Goal: Book appointment/travel/reservation

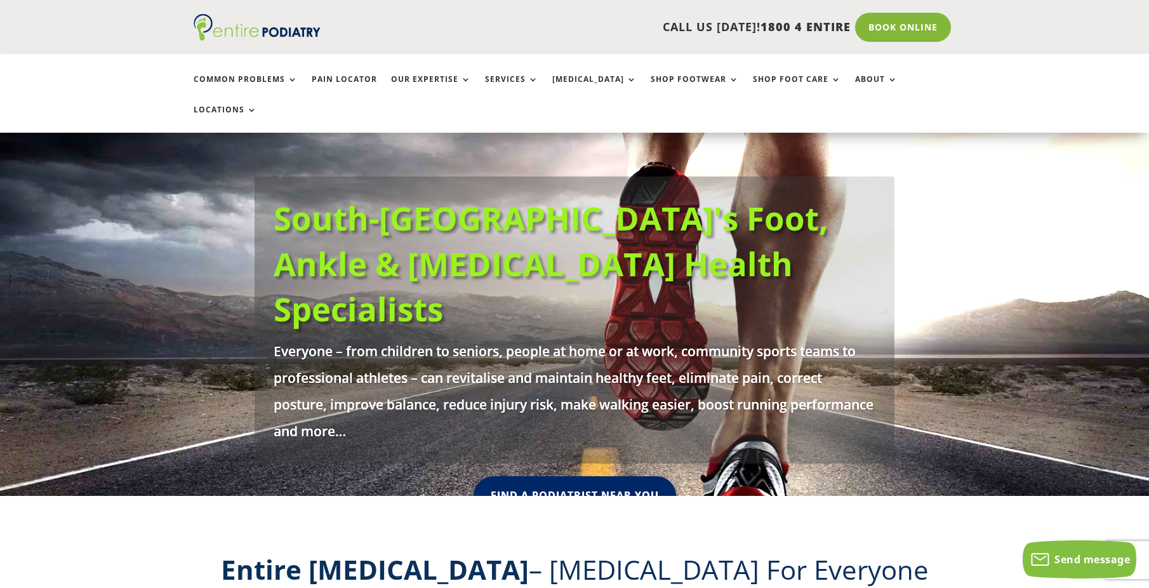
scroll to position [51, 0]
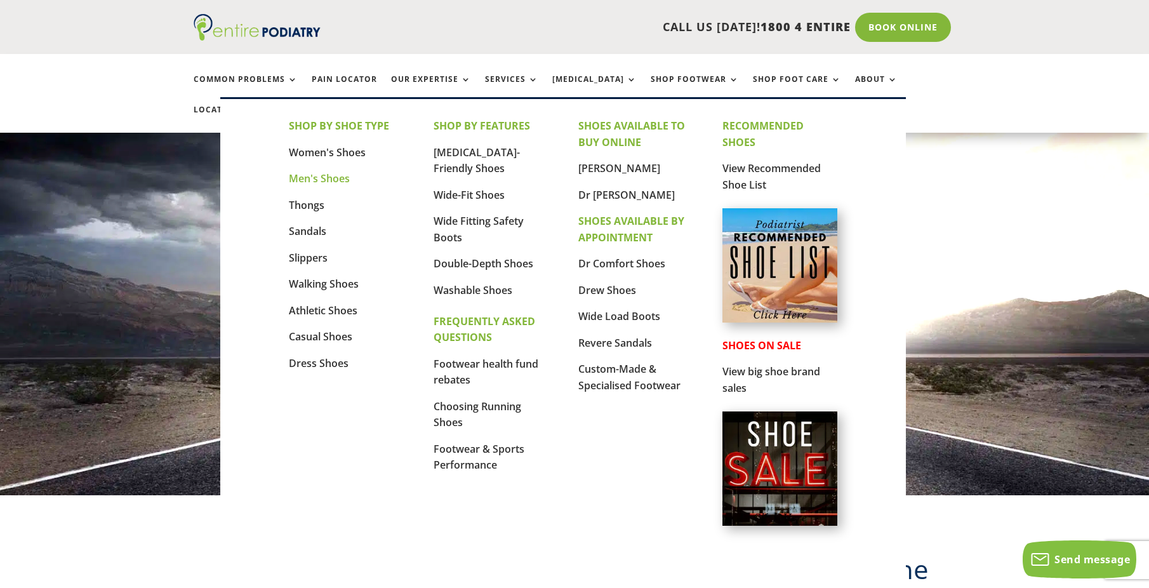
click at [331, 184] on link "Men's Shoes" at bounding box center [319, 178] width 61 height 14
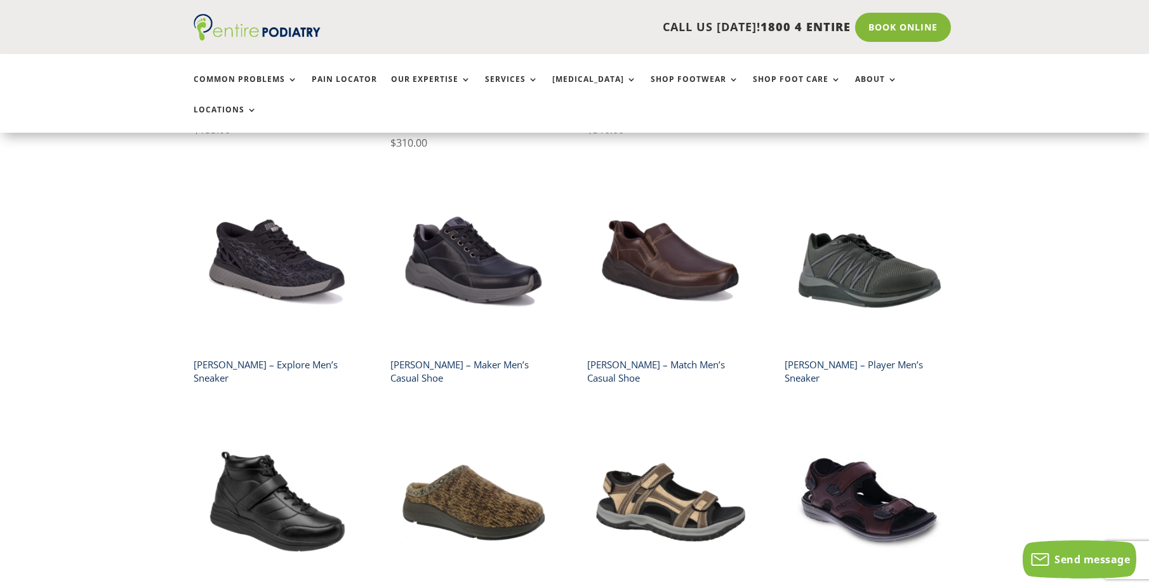
scroll to position [1321, 0]
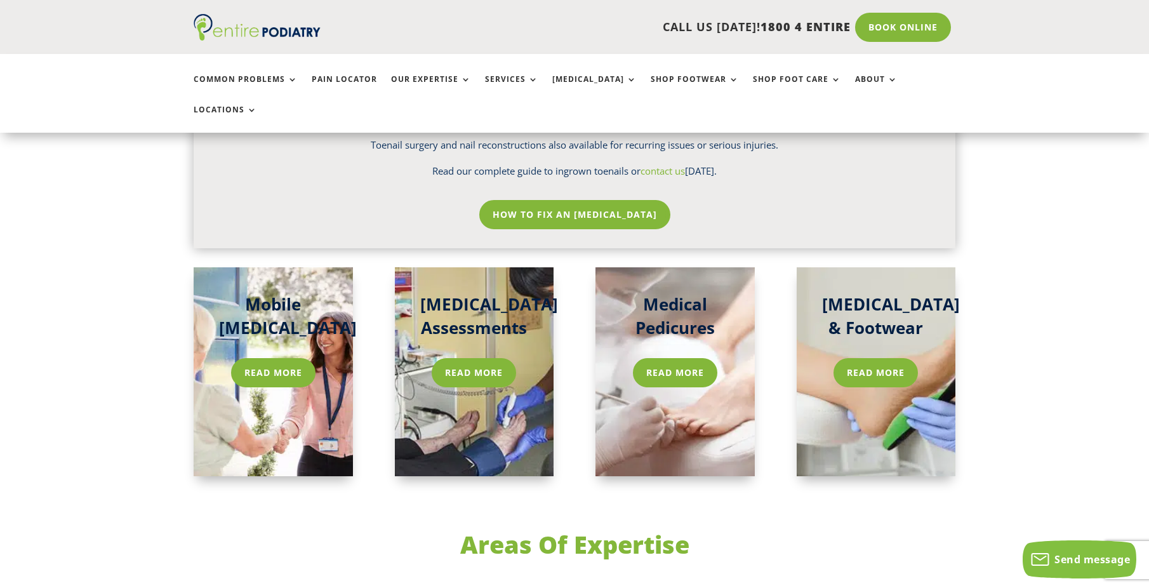
scroll to position [1879, 0]
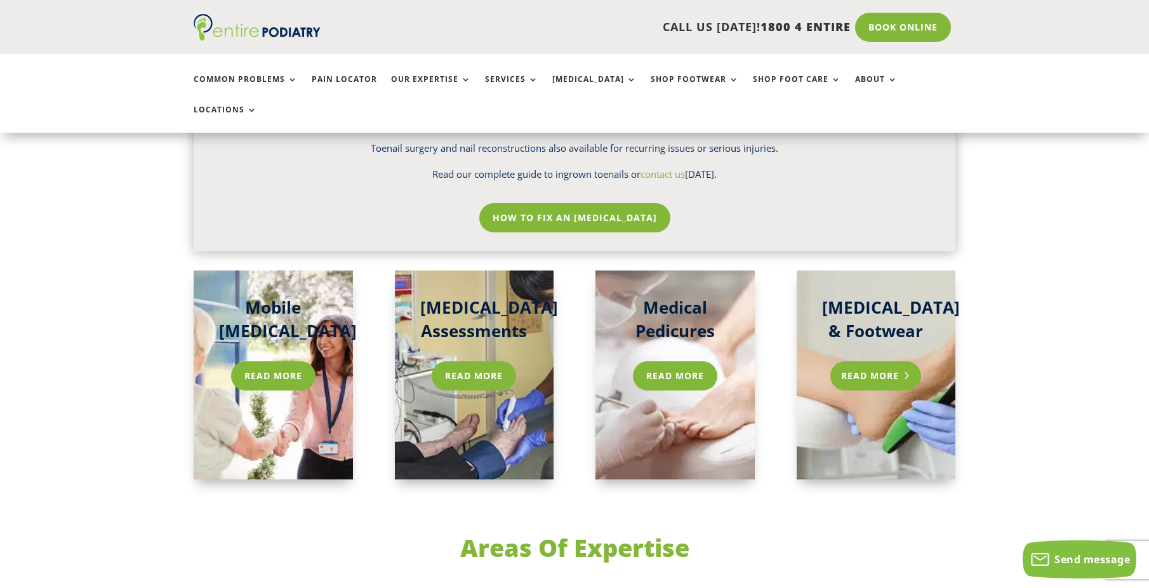
click at [870, 361] on link "Read More" at bounding box center [875, 375] width 91 height 29
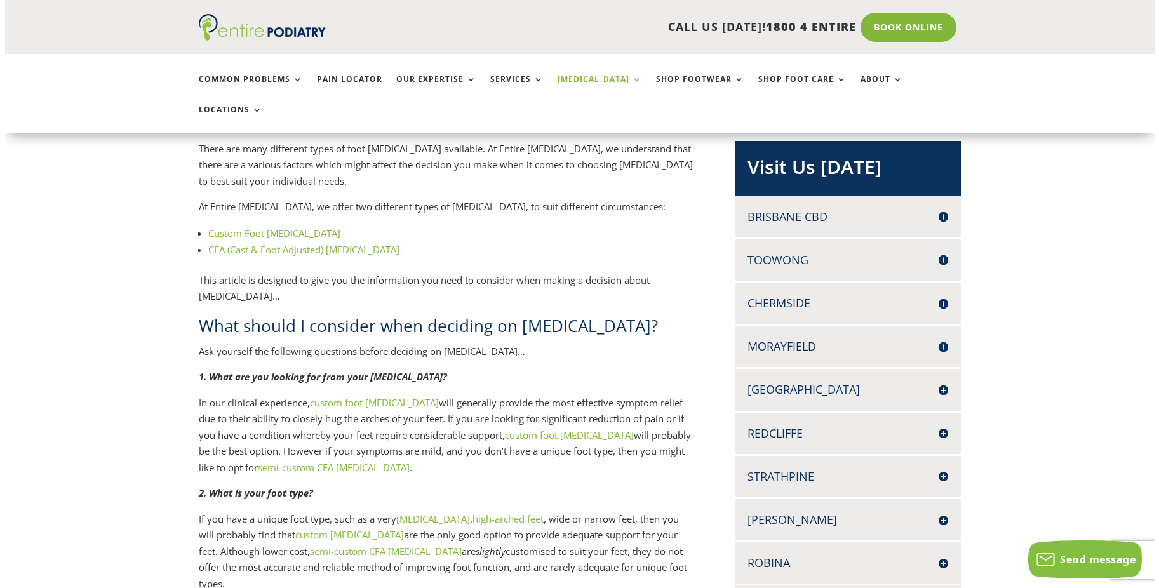
scroll to position [254, 0]
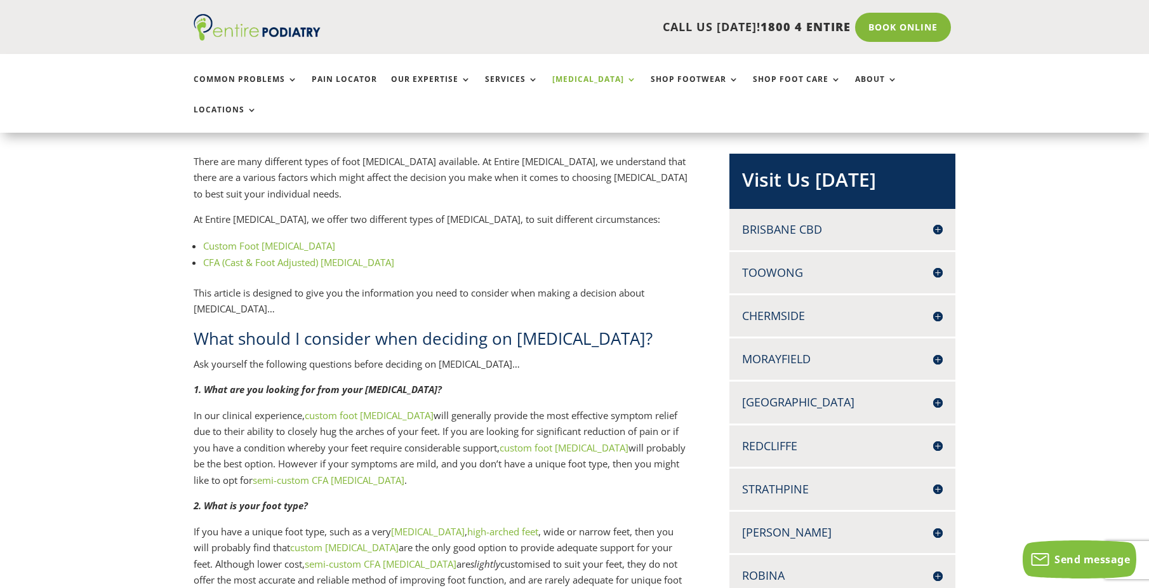
click at [938, 308] on h4 "Chermside" at bounding box center [842, 316] width 201 height 16
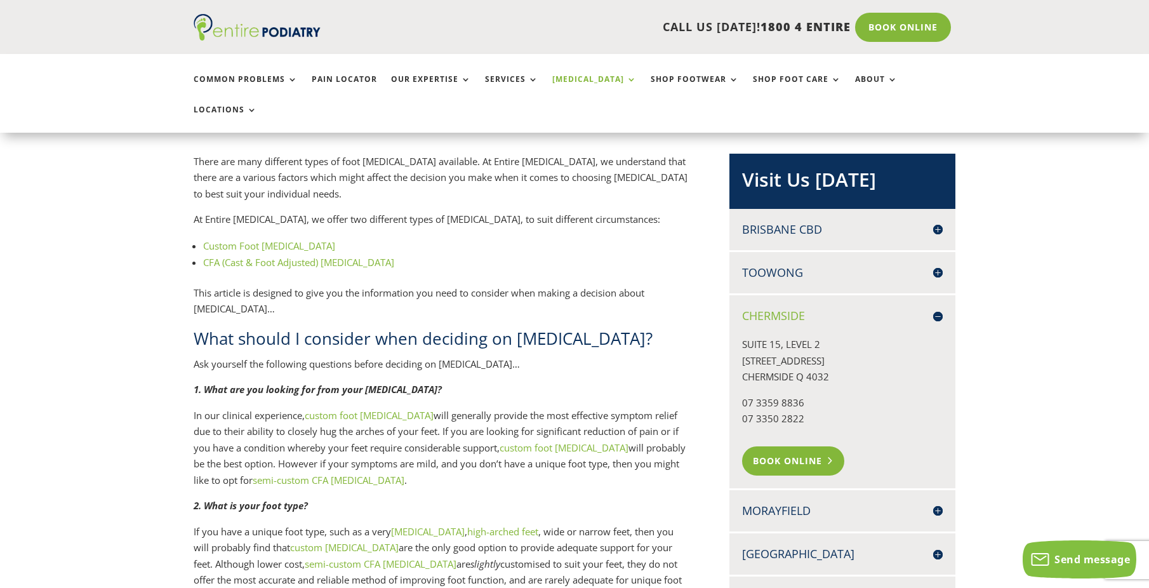
click at [818, 446] on link "Book Online" at bounding box center [793, 460] width 102 height 29
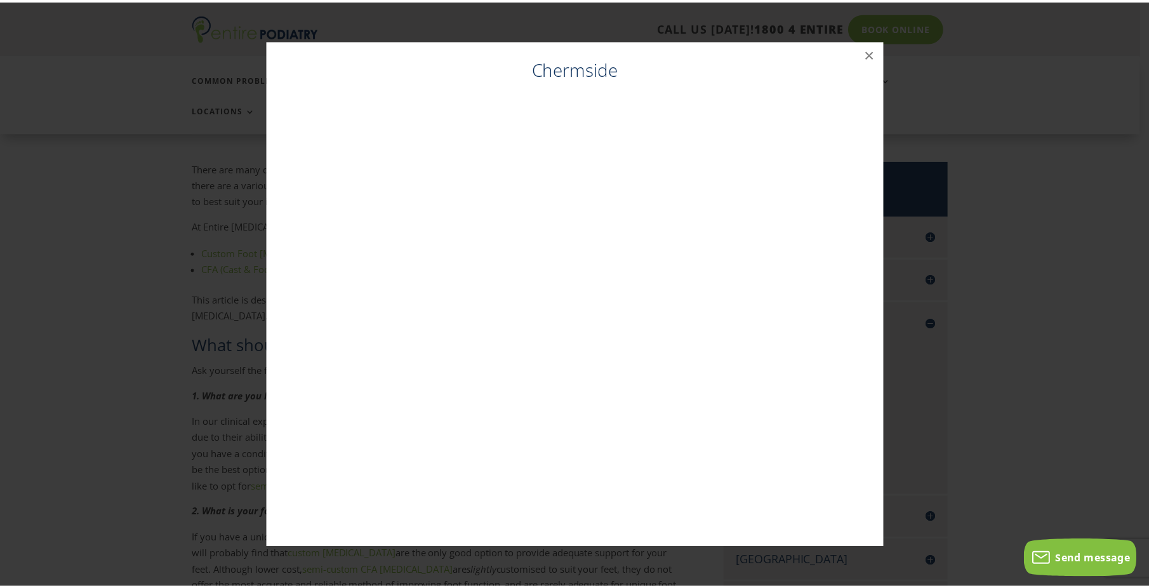
scroll to position [246, 0]
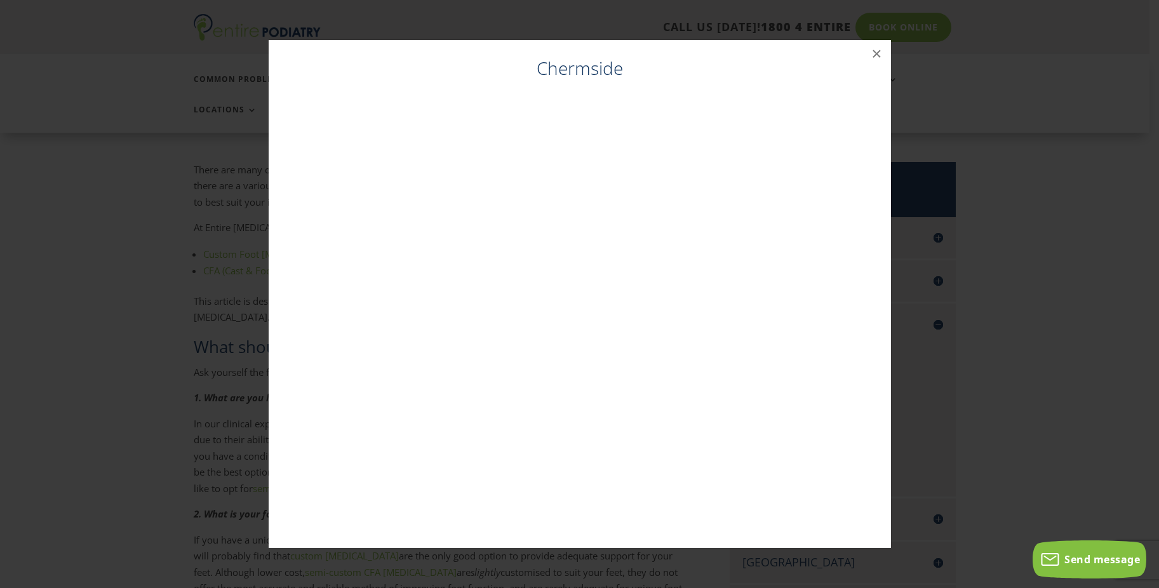
drag, startPoint x: 1022, startPoint y: 125, endPoint x: 1039, endPoint y: 73, distance: 54.6
click at [1024, 128] on div "Chermside ×" at bounding box center [579, 293] width 1149 height 533
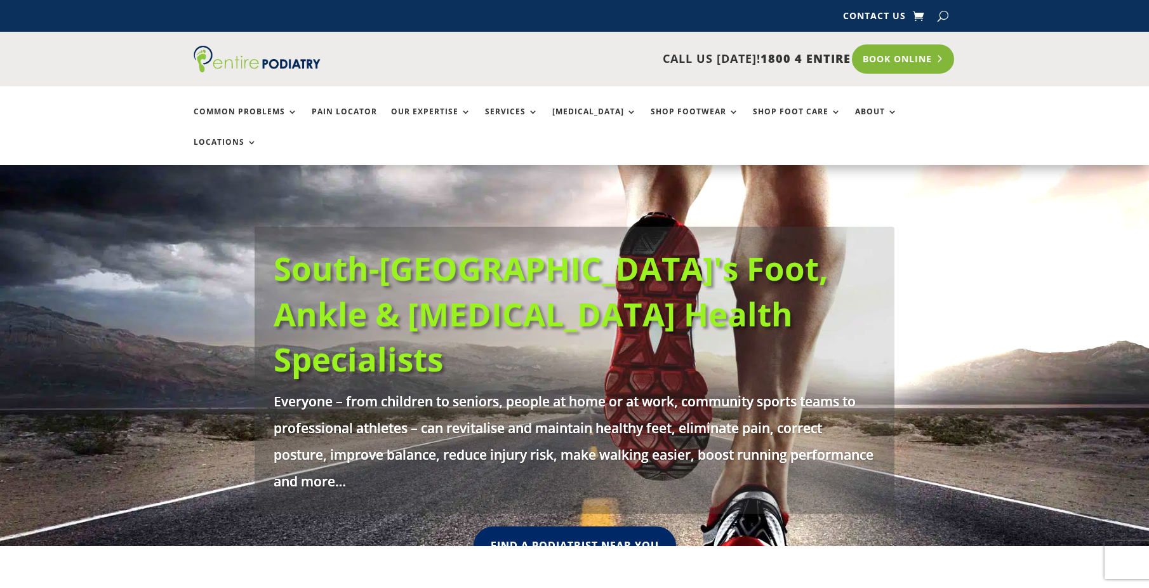
drag, startPoint x: 0, startPoint y: 0, endPoint x: 900, endPoint y: 54, distance: 901.3
click at [900, 54] on link "Book Online" at bounding box center [903, 58] width 102 height 29
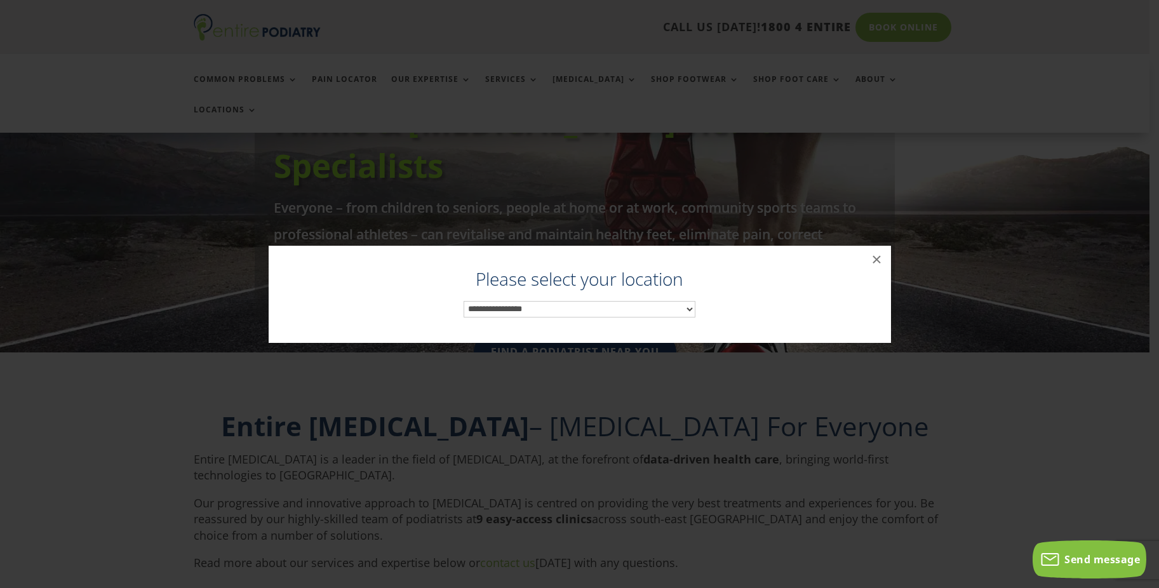
scroll to position [197, 0]
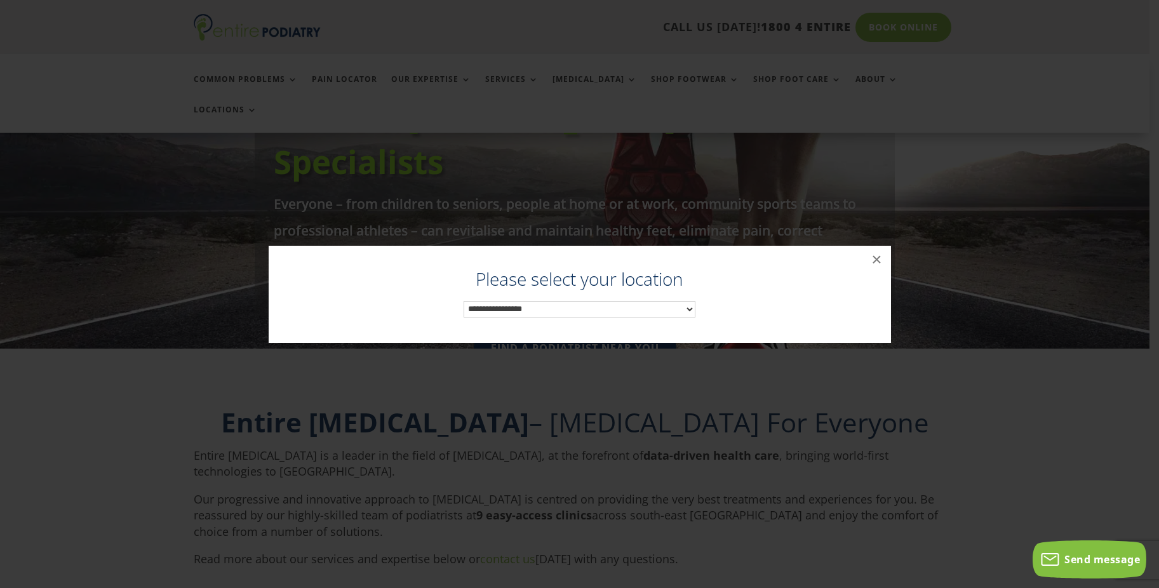
click at [644, 306] on select "**********" at bounding box center [579, 309] width 232 height 17
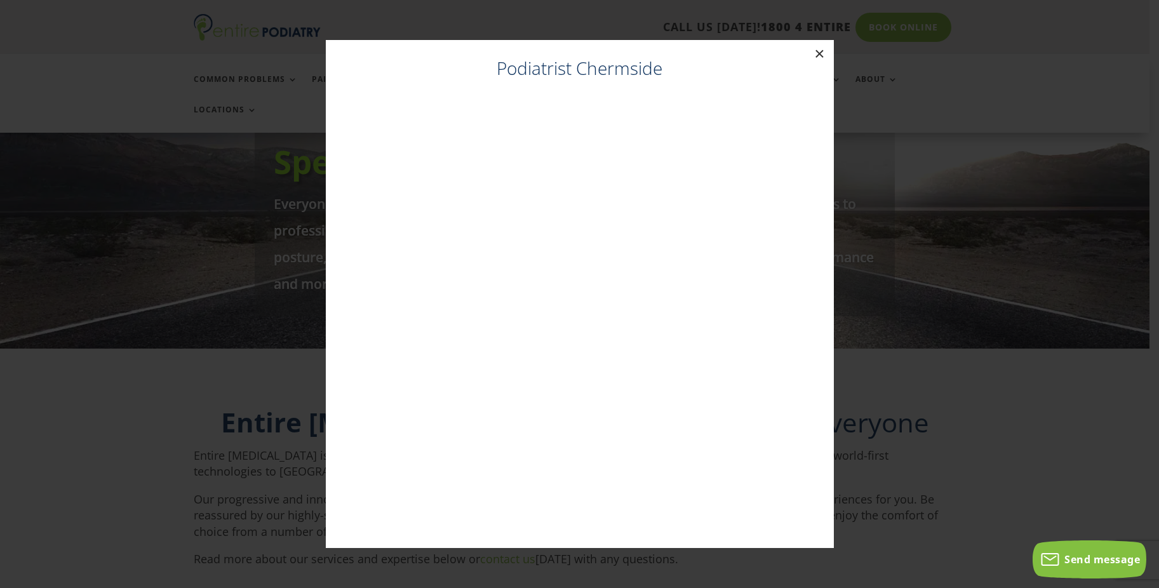
click at [818, 56] on button "×" at bounding box center [820, 54] width 28 height 28
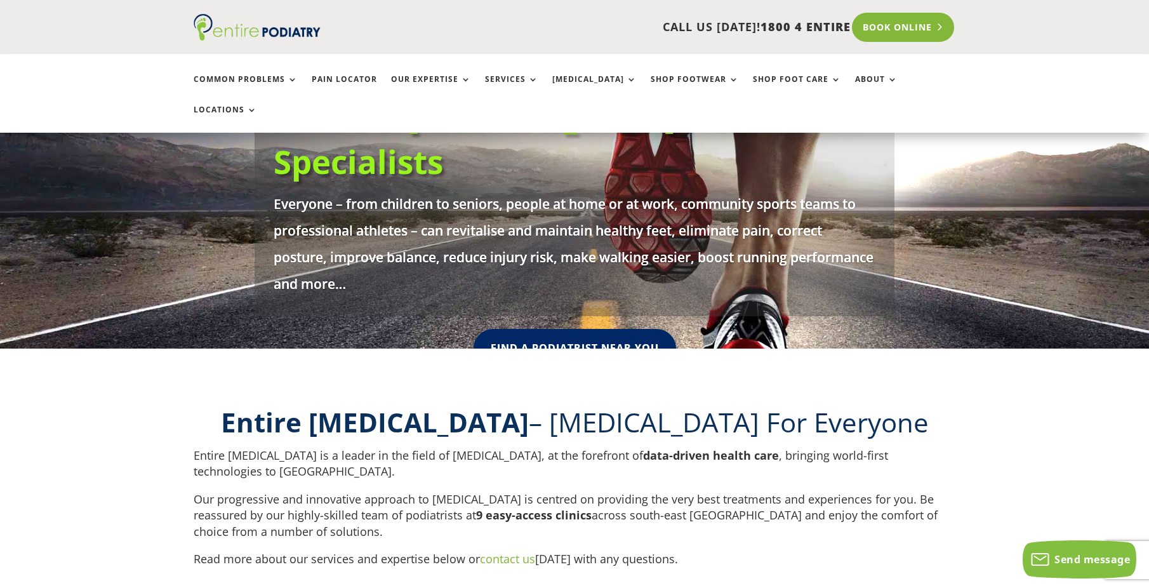
click at [894, 30] on link "Book Online" at bounding box center [903, 27] width 102 height 29
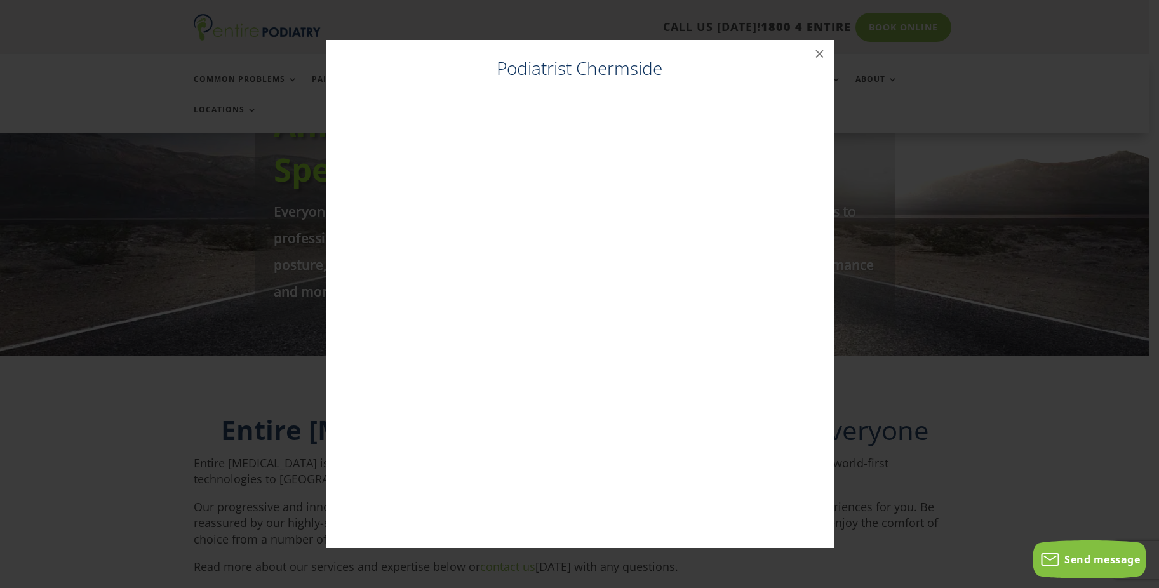
scroll to position [189, 0]
click at [821, 50] on button "×" at bounding box center [820, 54] width 28 height 28
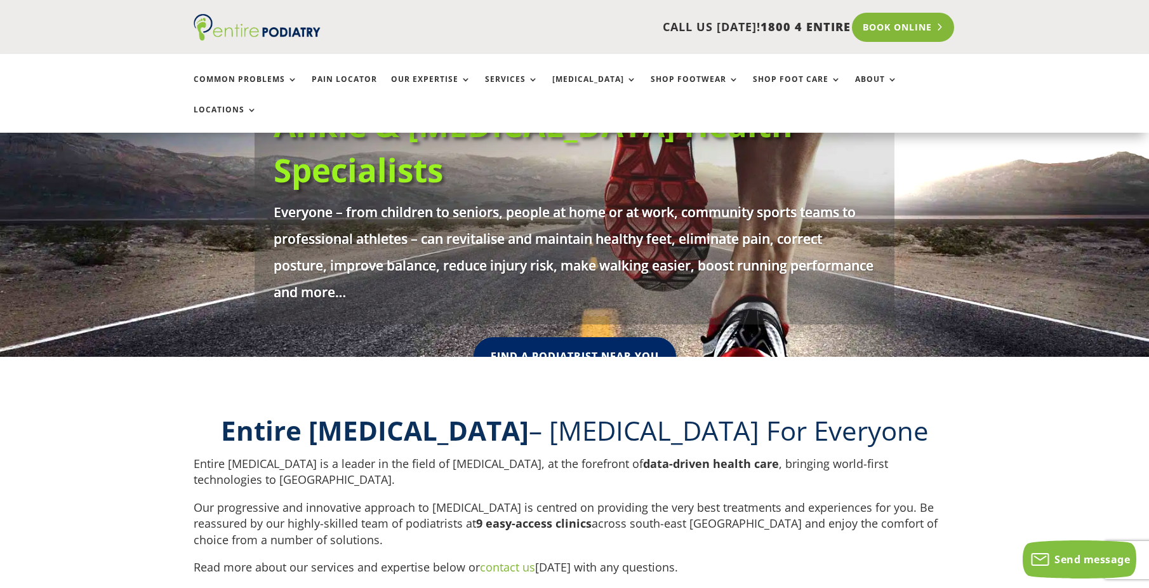
click at [921, 27] on link "Book Online" at bounding box center [903, 27] width 102 height 29
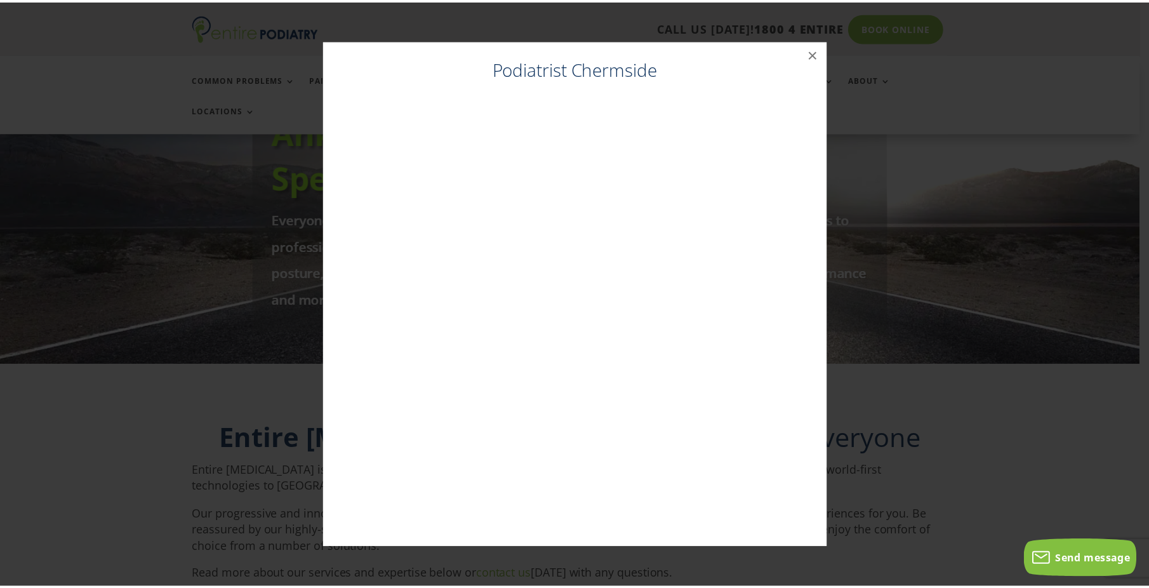
scroll to position [181, 0]
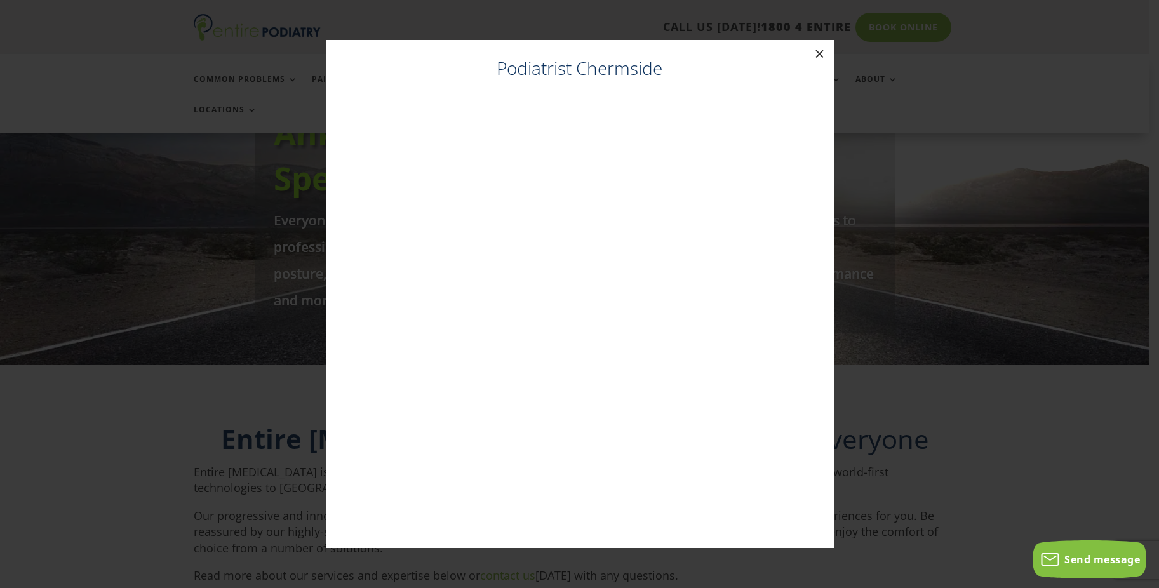
click at [813, 53] on button "×" at bounding box center [820, 54] width 28 height 28
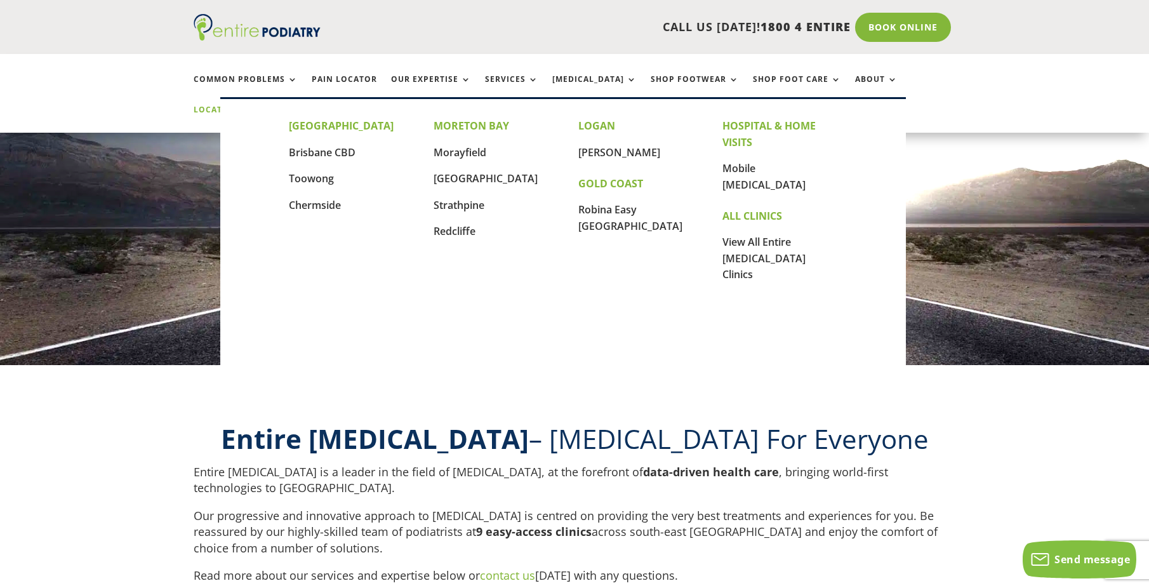
click at [257, 105] on link "Locations" at bounding box center [225, 118] width 63 height 27
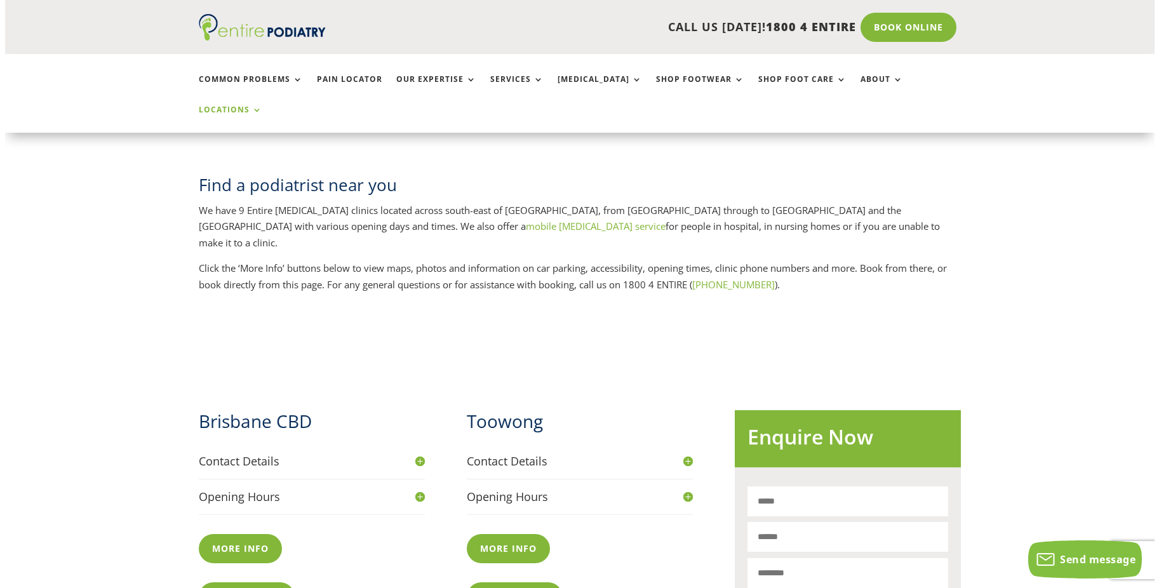
scroll to position [254, 0]
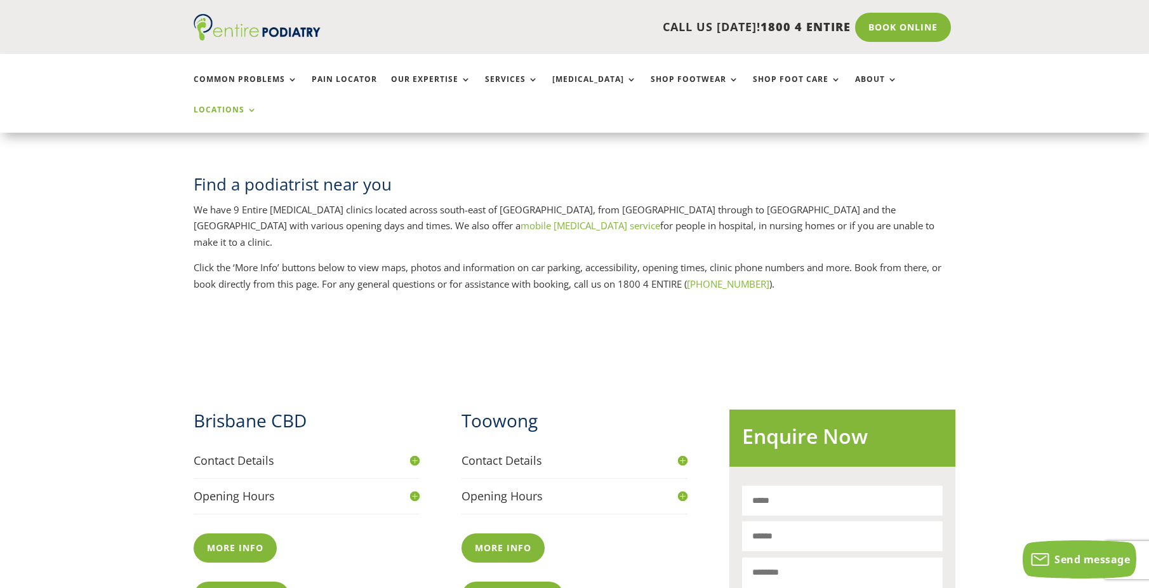
click at [517, 582] on link "Book Online" at bounding box center [513, 596] width 102 height 29
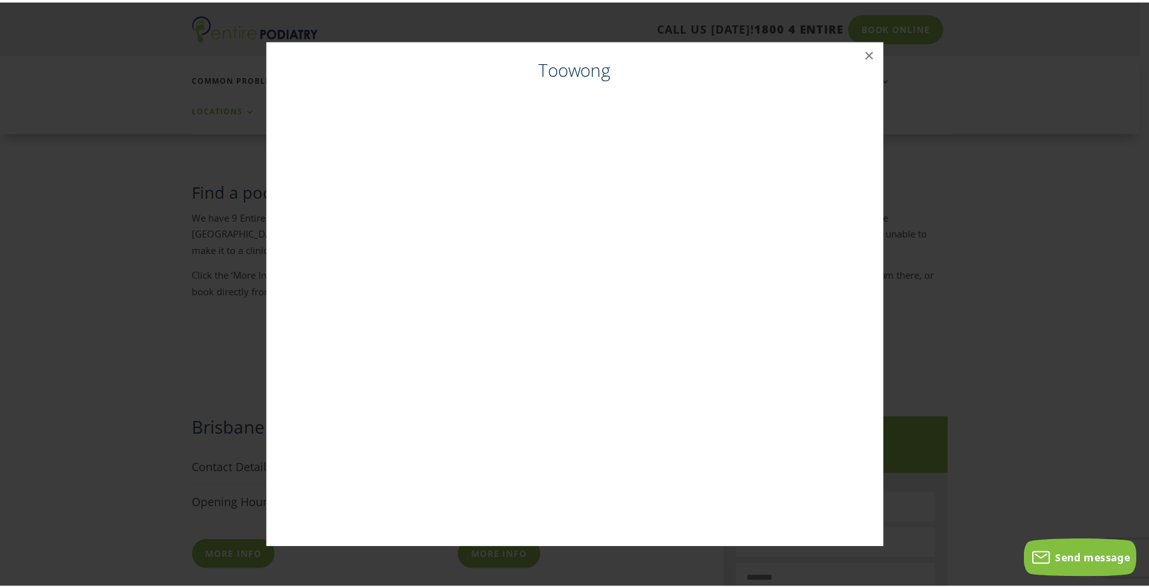
scroll to position [246, 0]
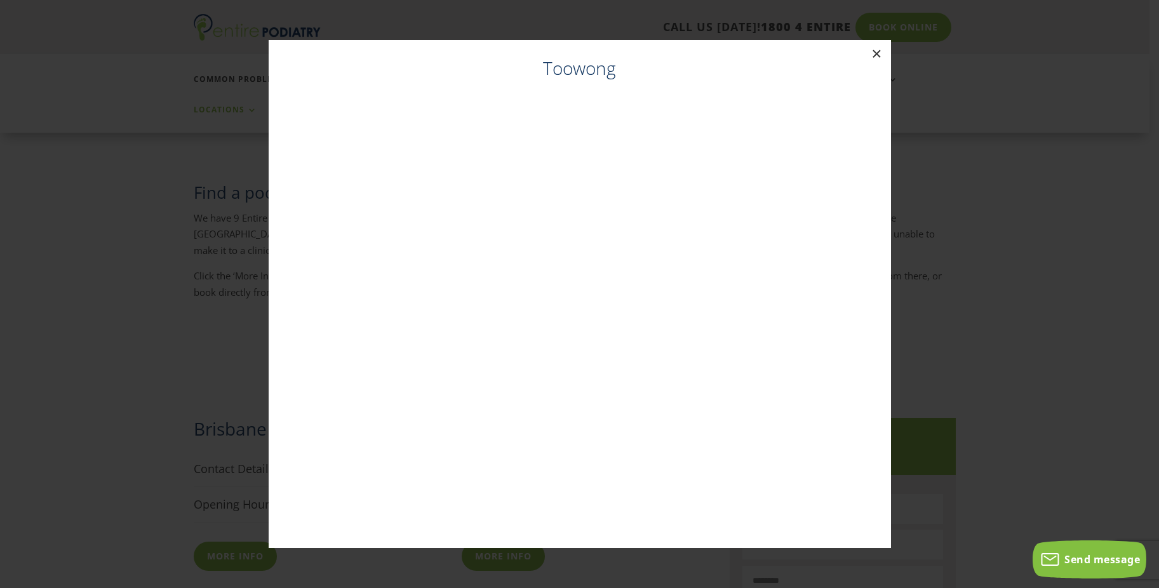
click at [878, 51] on button "×" at bounding box center [877, 54] width 28 height 28
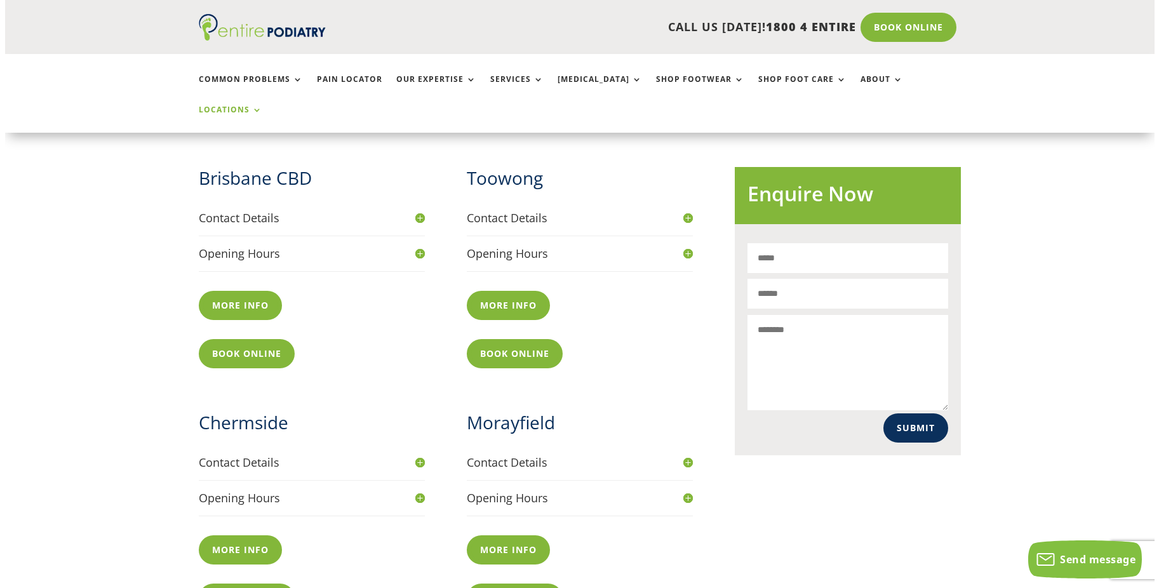
scroll to position [500, 0]
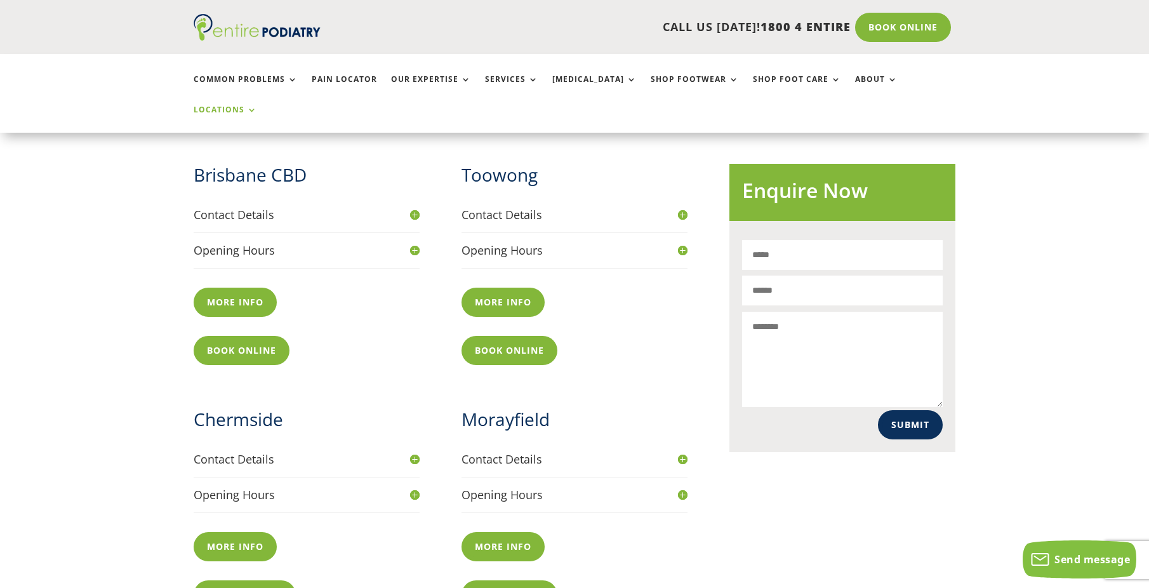
click at [247, 580] on link "Book Online" at bounding box center [245, 594] width 102 height 29
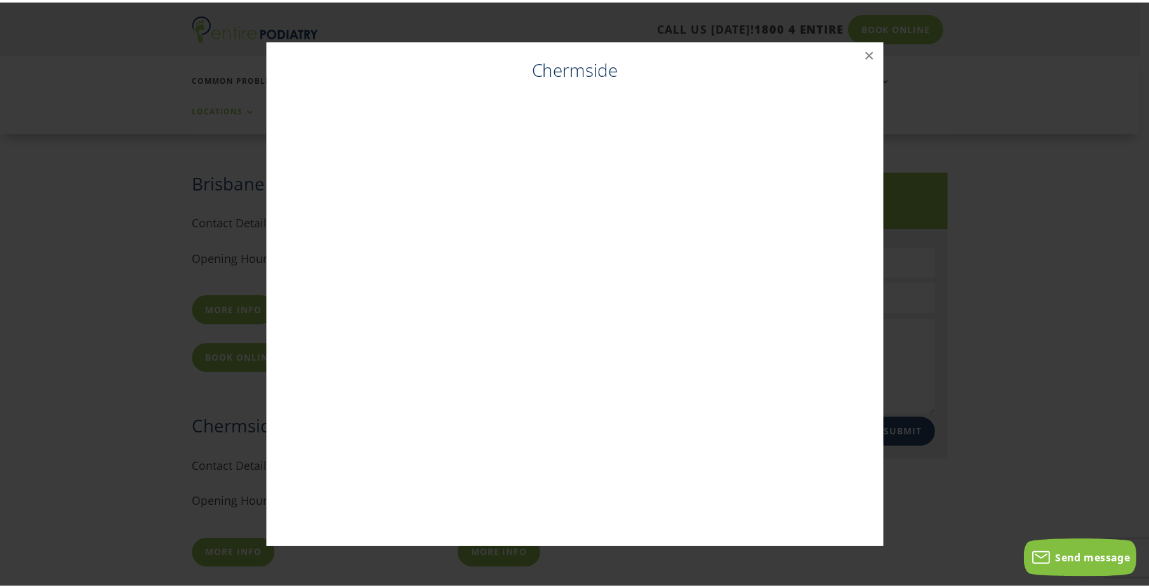
scroll to position [491, 0]
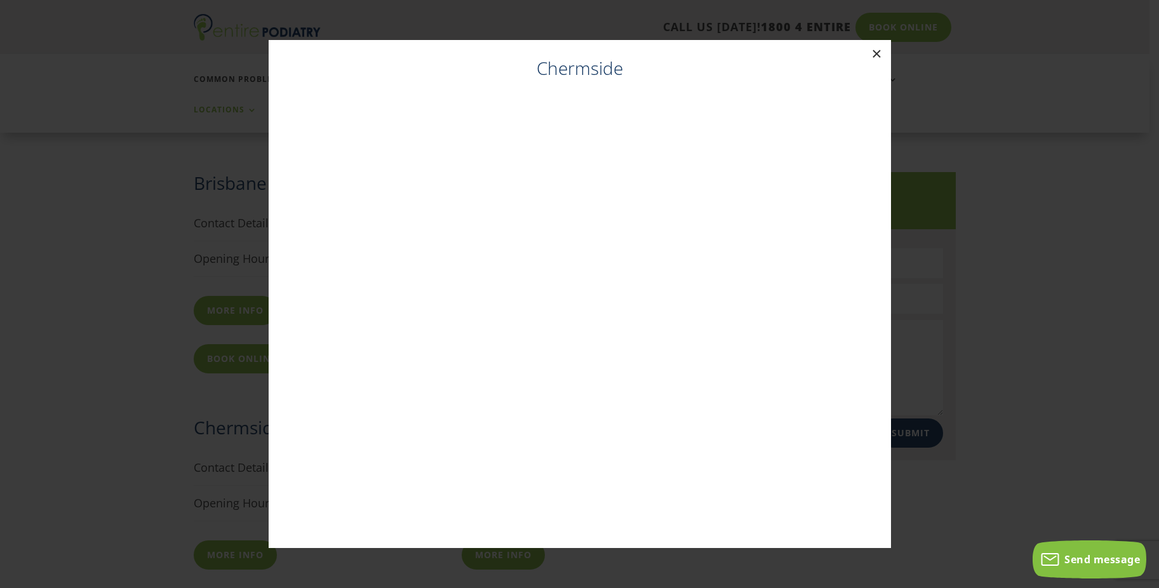
click at [877, 50] on button "×" at bounding box center [877, 54] width 28 height 28
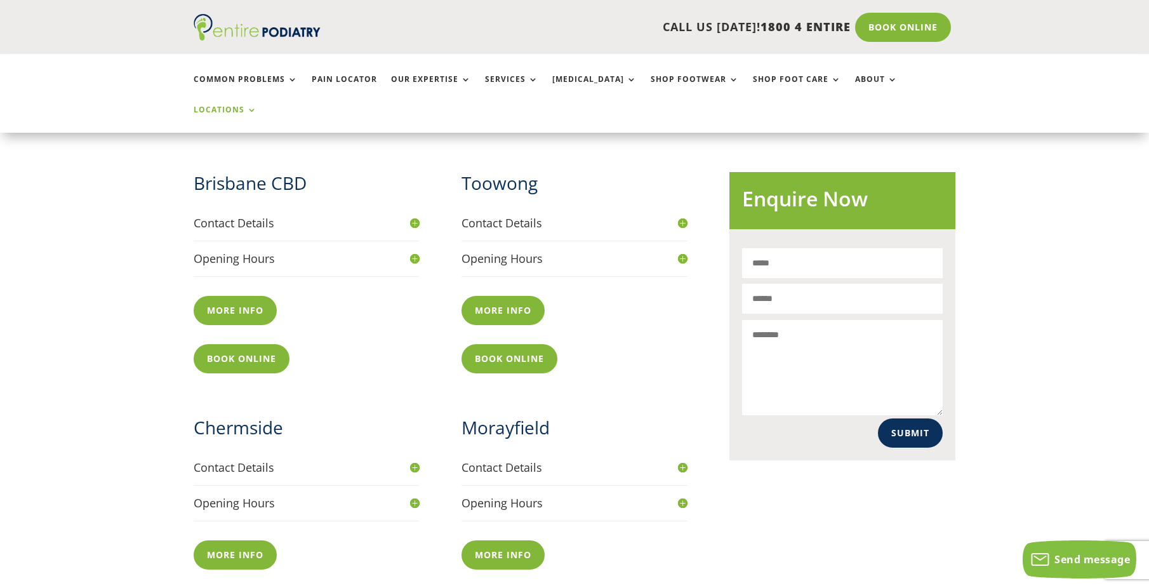
scroll to position [542, 0]
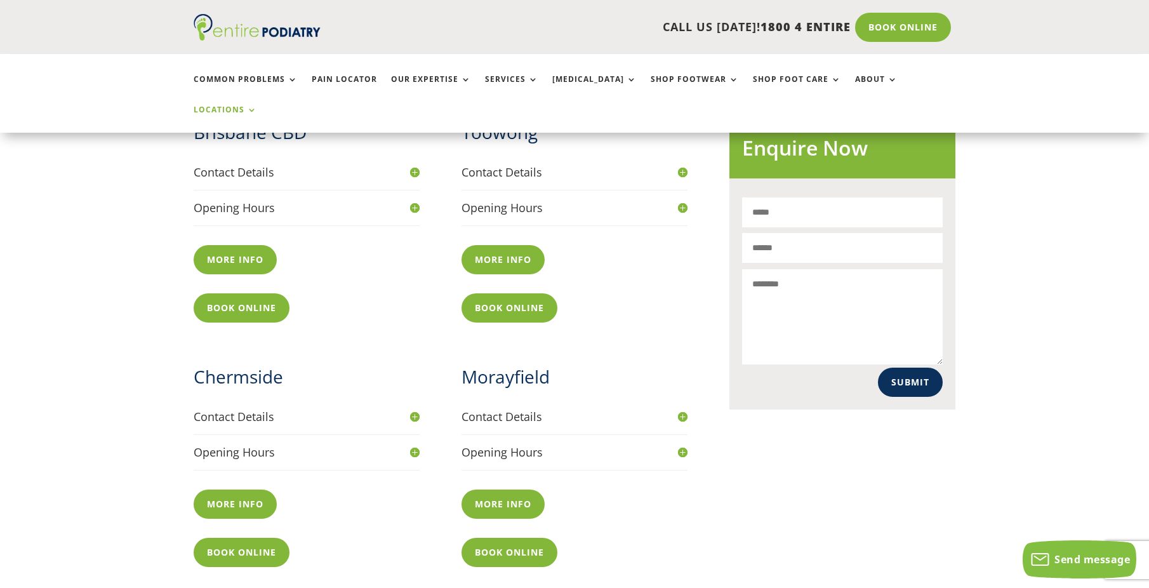
click at [415, 409] on h4 "Contact Details" at bounding box center [307, 417] width 226 height 16
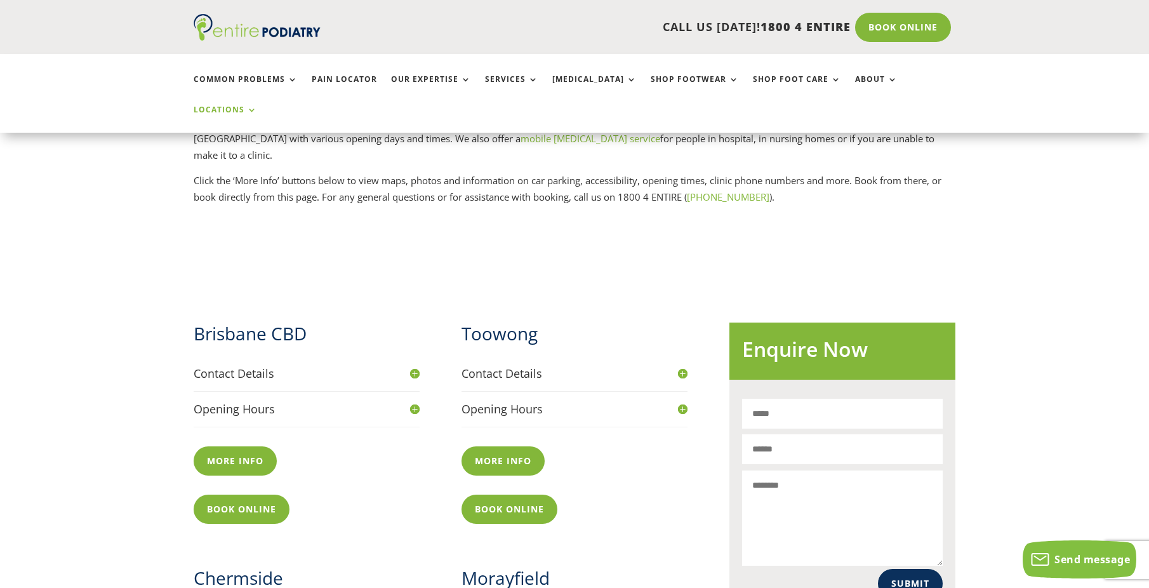
scroll to position [339, 0]
